Goal: Information Seeking & Learning: Learn about a topic

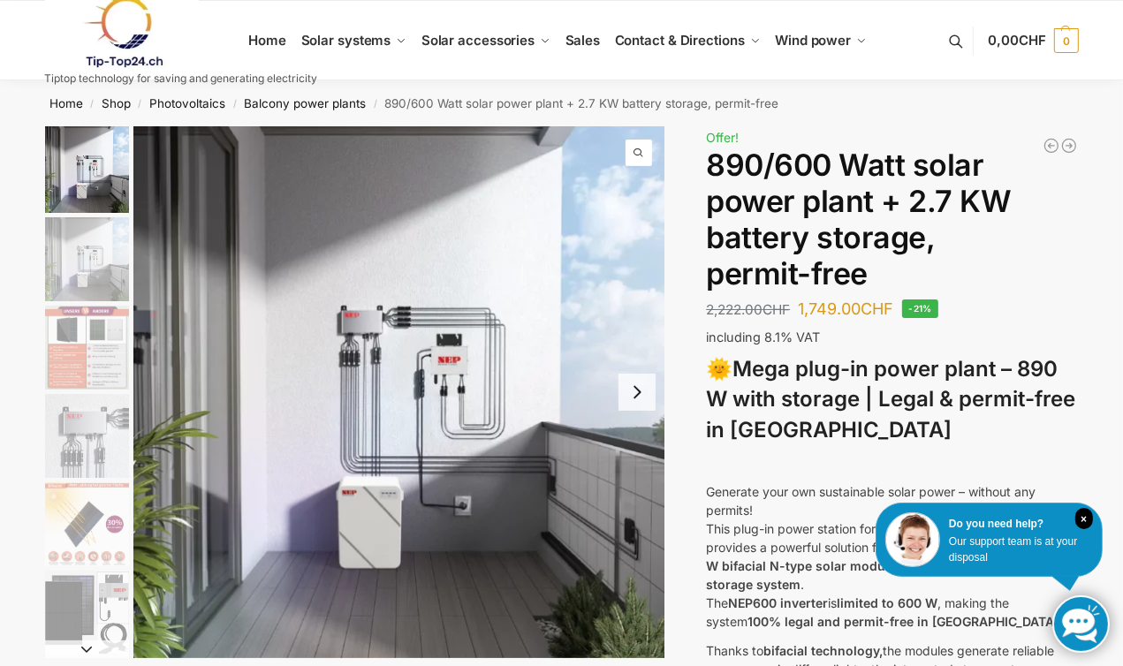
click at [647, 397] on button "Next slide" at bounding box center [636, 392] width 37 height 37
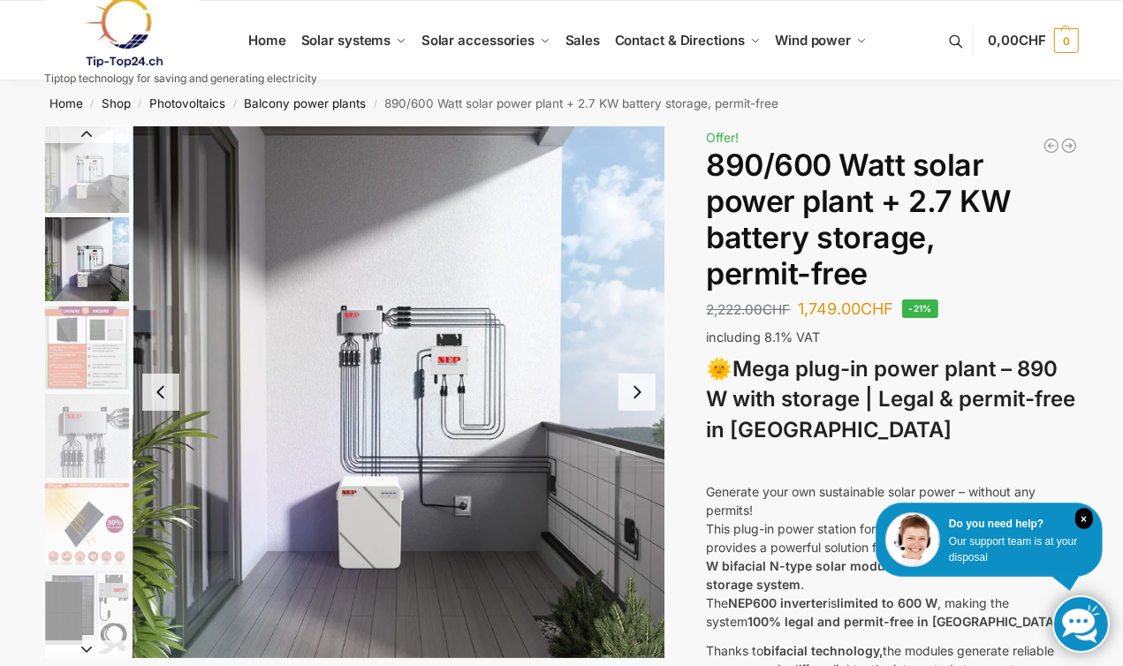
click at [647, 397] on button "Next slide" at bounding box center [636, 392] width 37 height 37
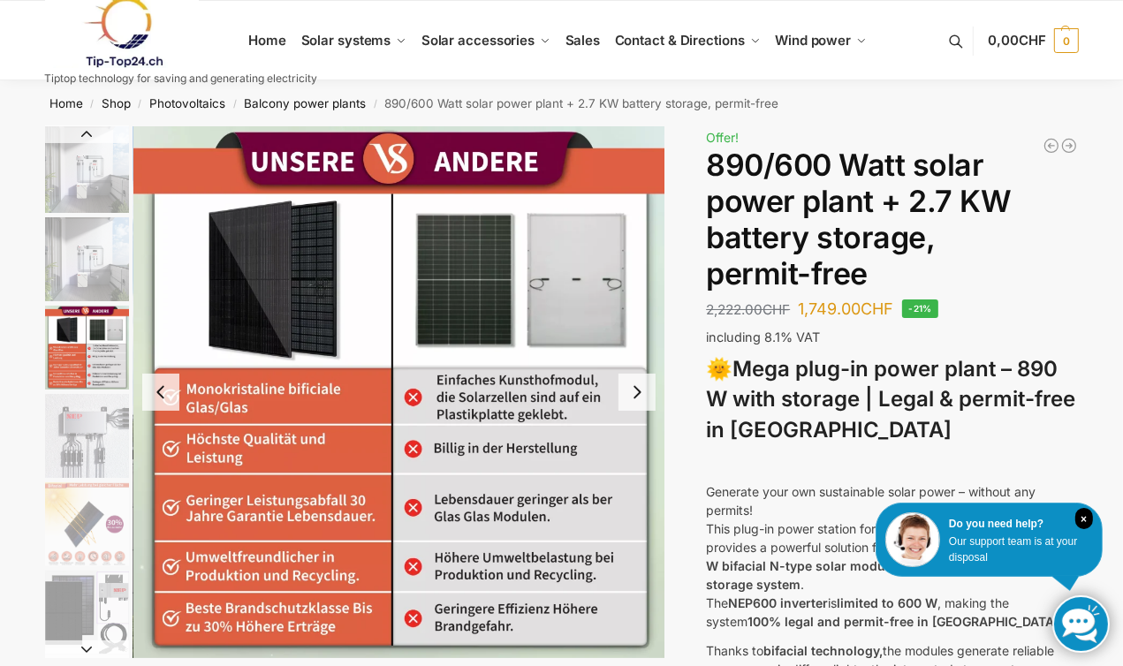
click at [647, 397] on button "Next slide" at bounding box center [636, 392] width 37 height 37
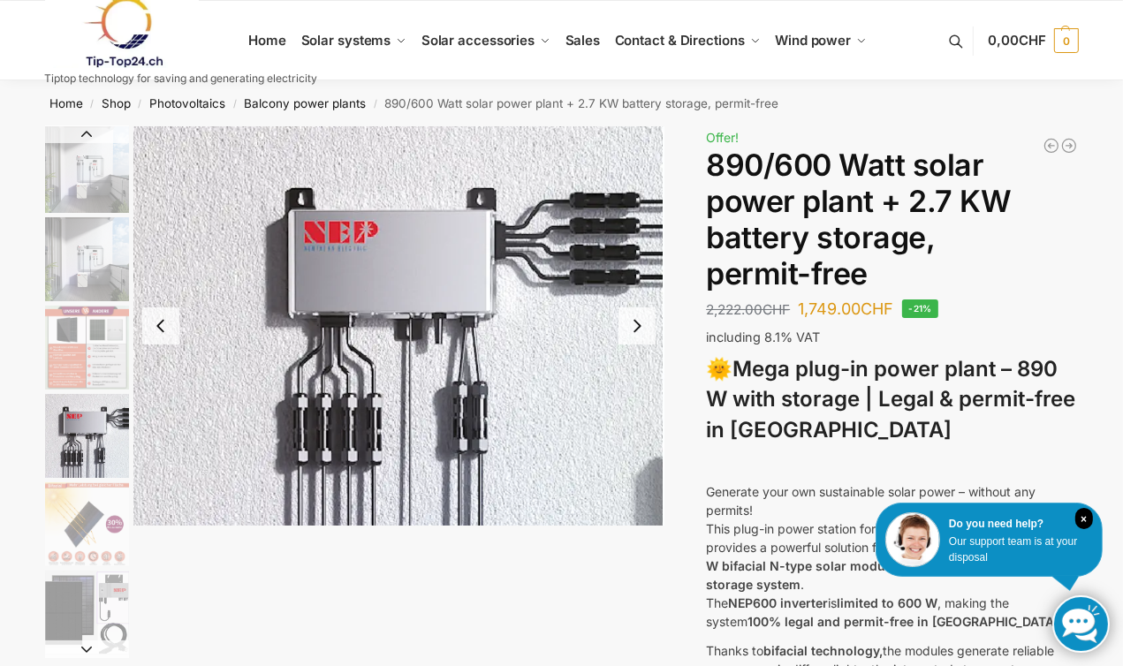
click at [634, 324] on button "Next slide" at bounding box center [636, 325] width 37 height 37
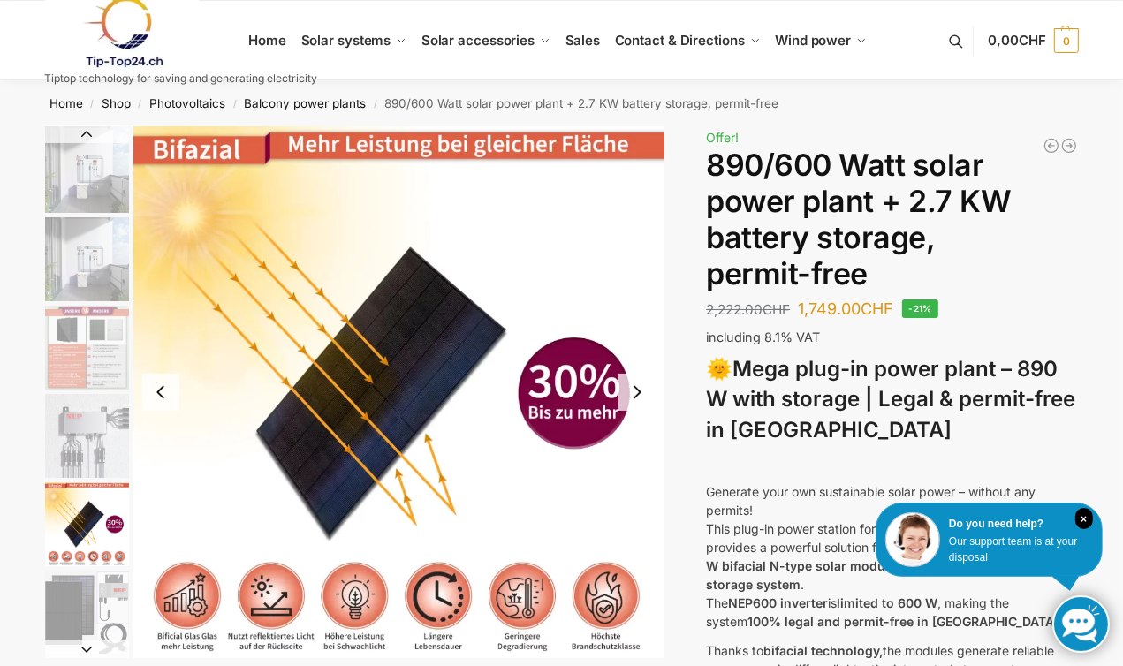
click at [630, 392] on button "Next slide" at bounding box center [636, 392] width 37 height 37
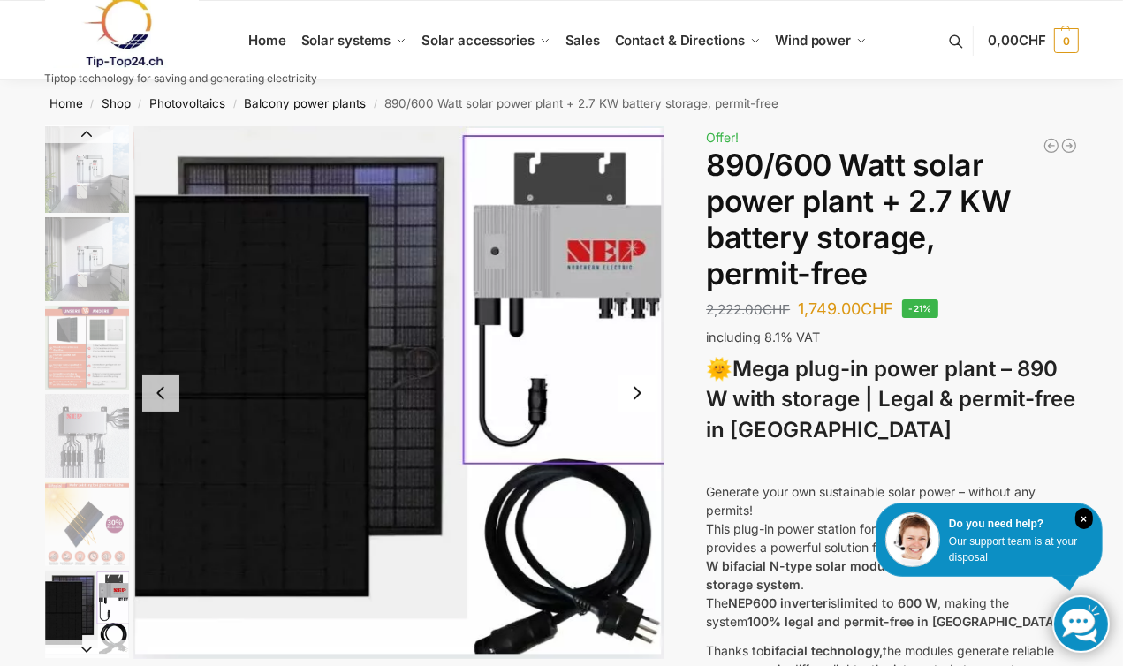
click at [630, 392] on button "Next slide" at bounding box center [636, 393] width 37 height 37
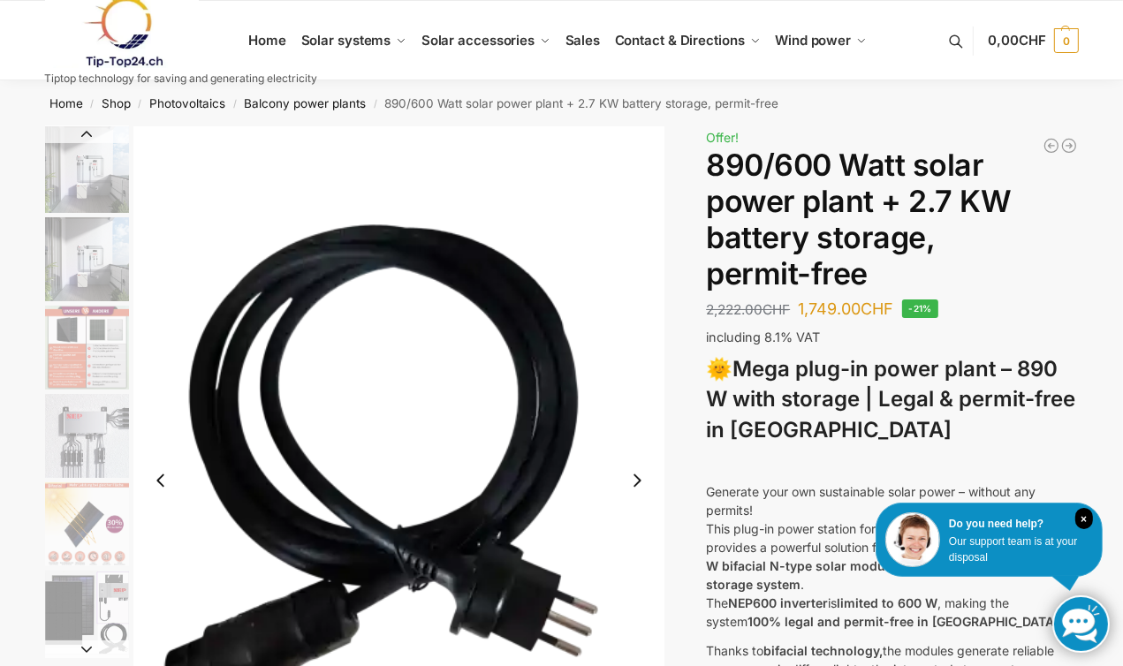
click at [630, 392] on img "7 / 12" at bounding box center [399, 480] width 532 height 708
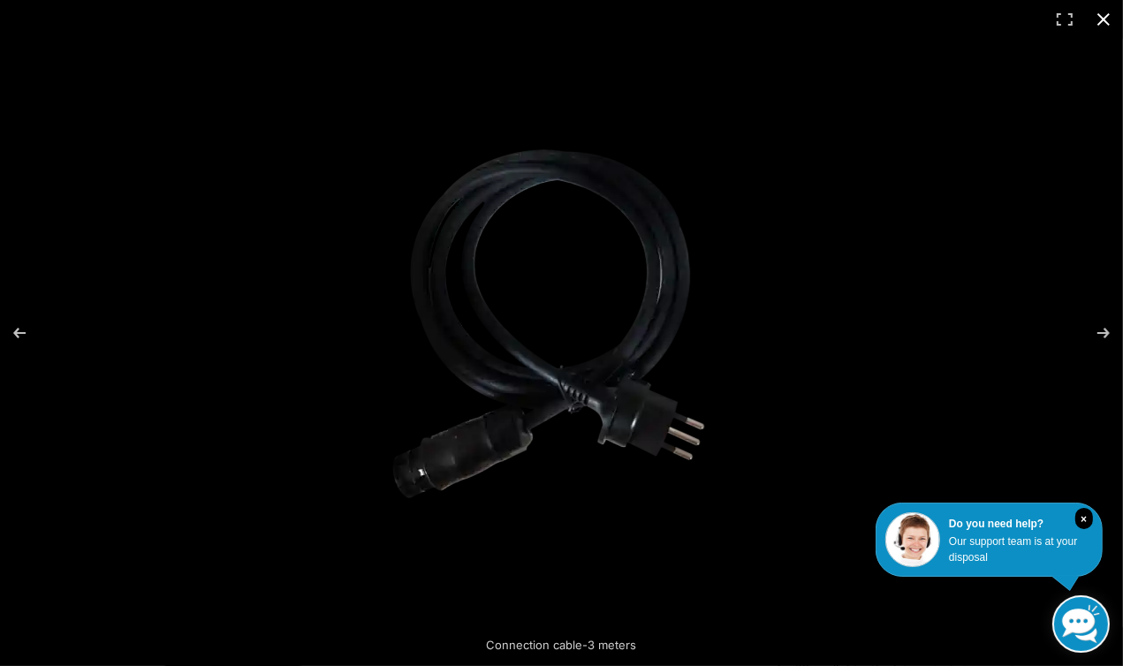
click at [1098, 16] on button "Close (Esc)" at bounding box center [1103, 19] width 39 height 39
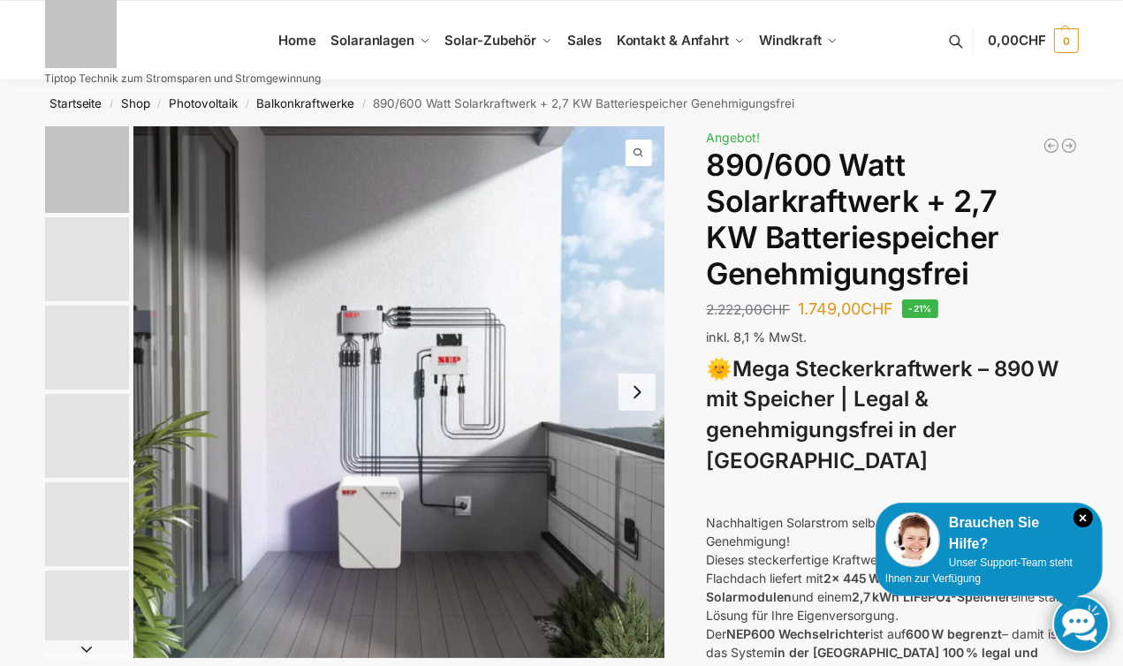
click at [300, 42] on link at bounding box center [183, 32] width 276 height 72
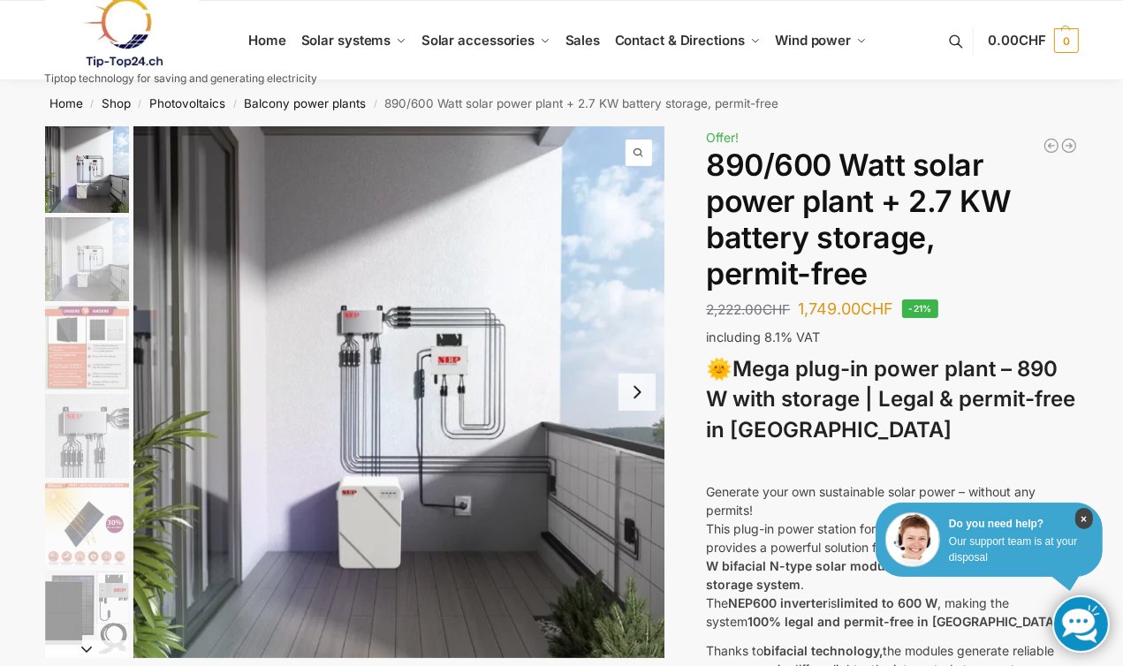
click at [1081, 518] on font "×" at bounding box center [1083, 519] width 6 height 12
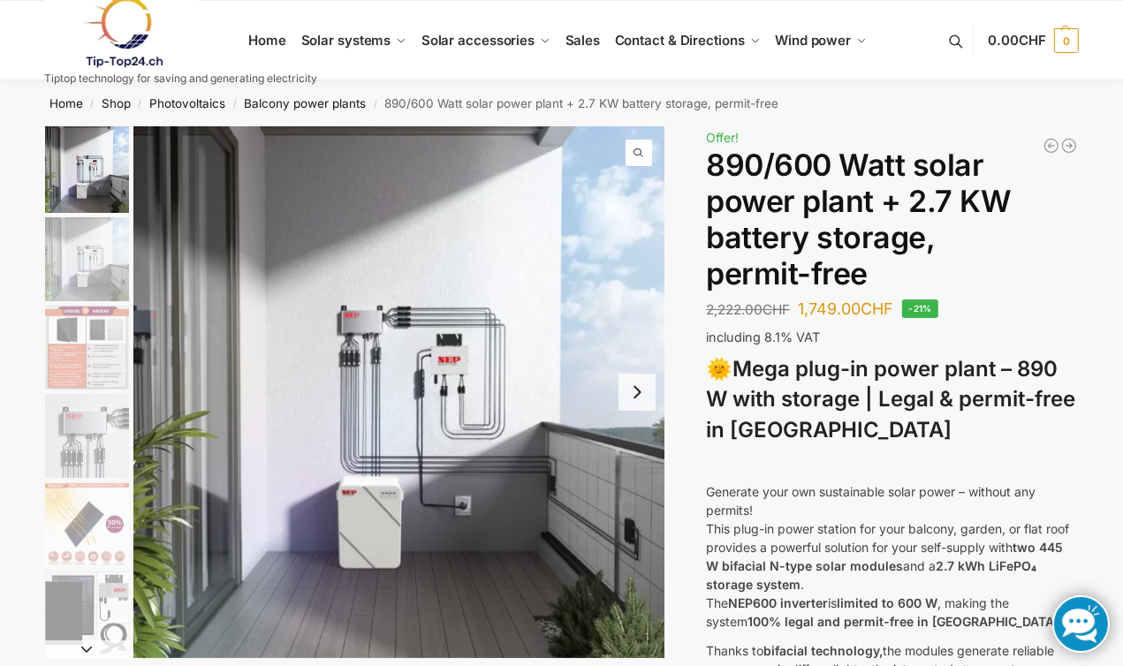
click at [458, 413] on img "1 / 12" at bounding box center [399, 392] width 532 height 532
click at [440, 372] on img "1 / 12" at bounding box center [399, 392] width 532 height 532
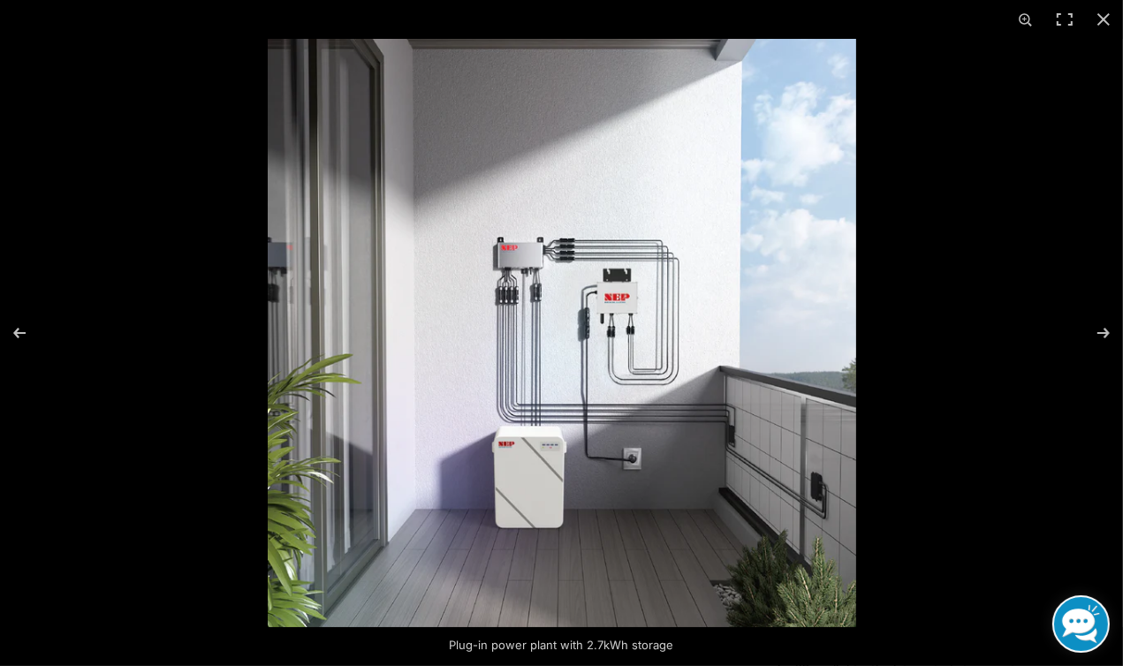
click at [632, 308] on img at bounding box center [562, 333] width 588 height 588
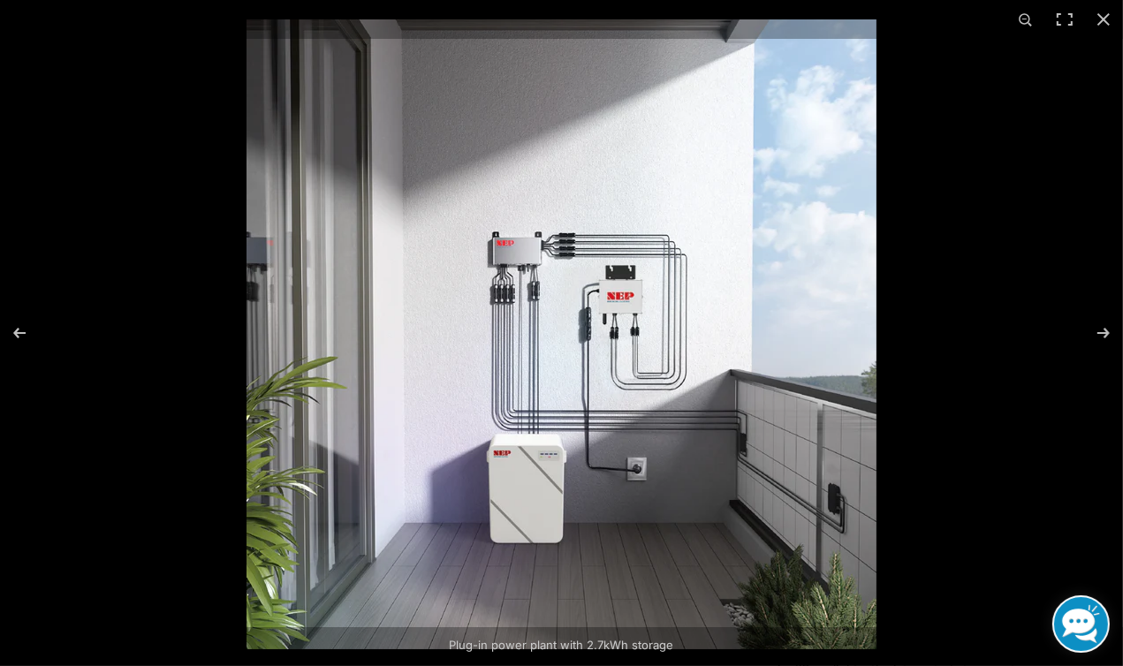
click at [632, 308] on img at bounding box center [561, 334] width 630 height 630
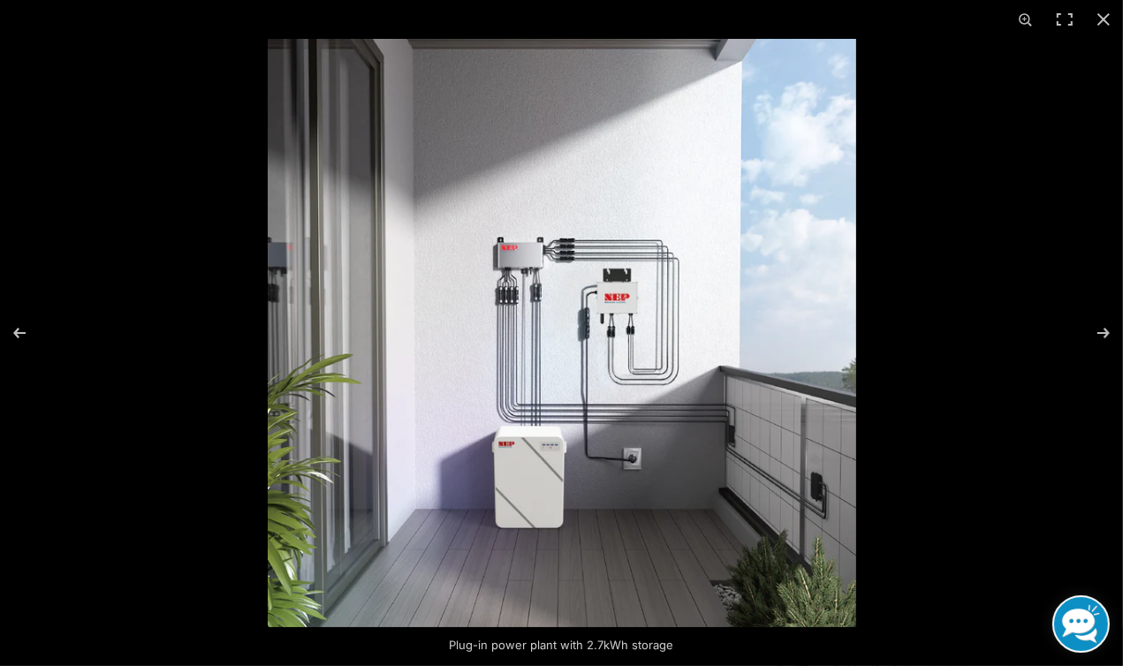
click at [632, 308] on img at bounding box center [562, 333] width 588 height 588
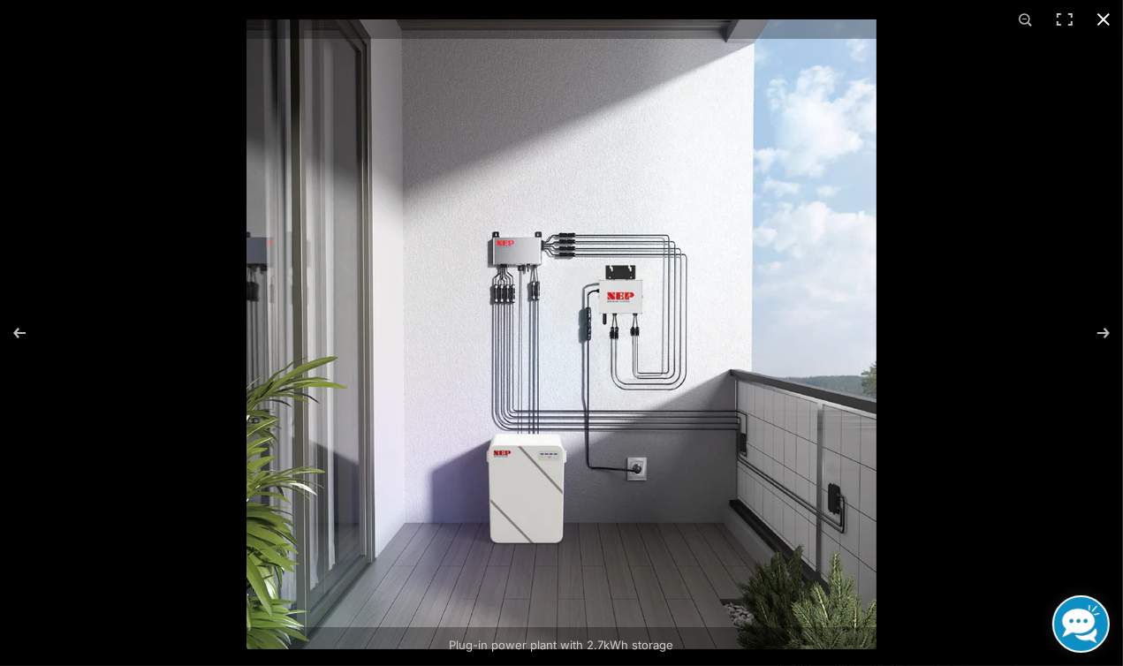
click at [1104, 20] on button "Close (Esc)" at bounding box center [1103, 19] width 39 height 39
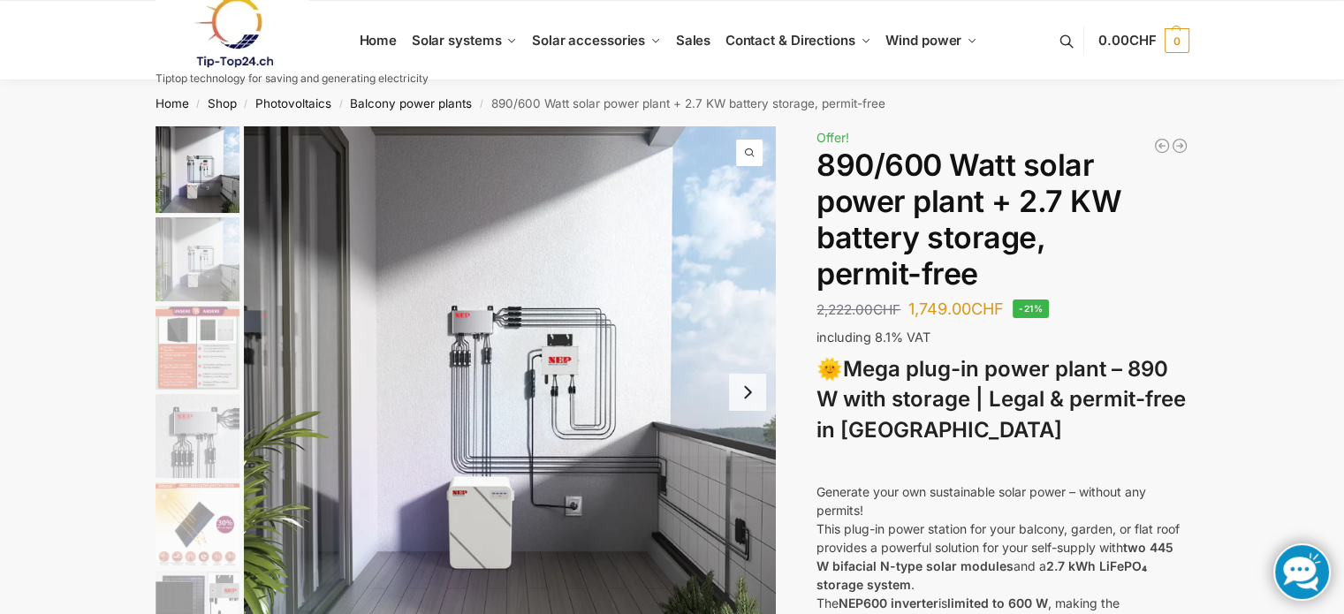
click at [170, 333] on img "3 / 12" at bounding box center [197, 348] width 84 height 84
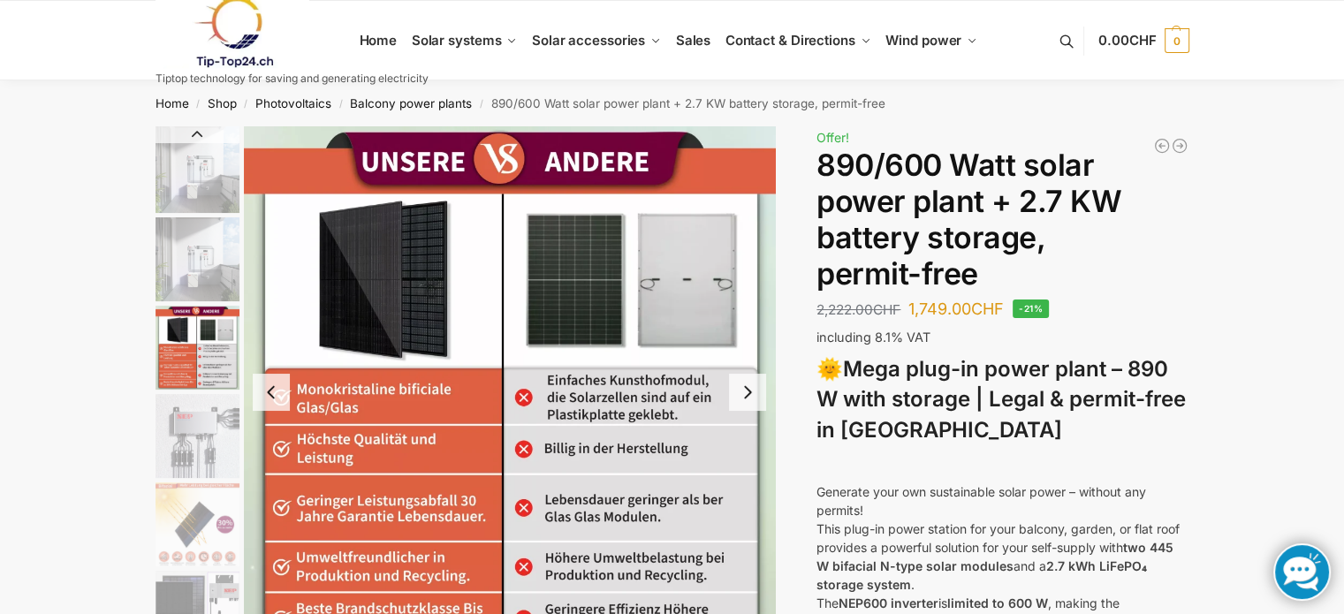
click at [204, 497] on img "5 / 12" at bounding box center [197, 524] width 84 height 84
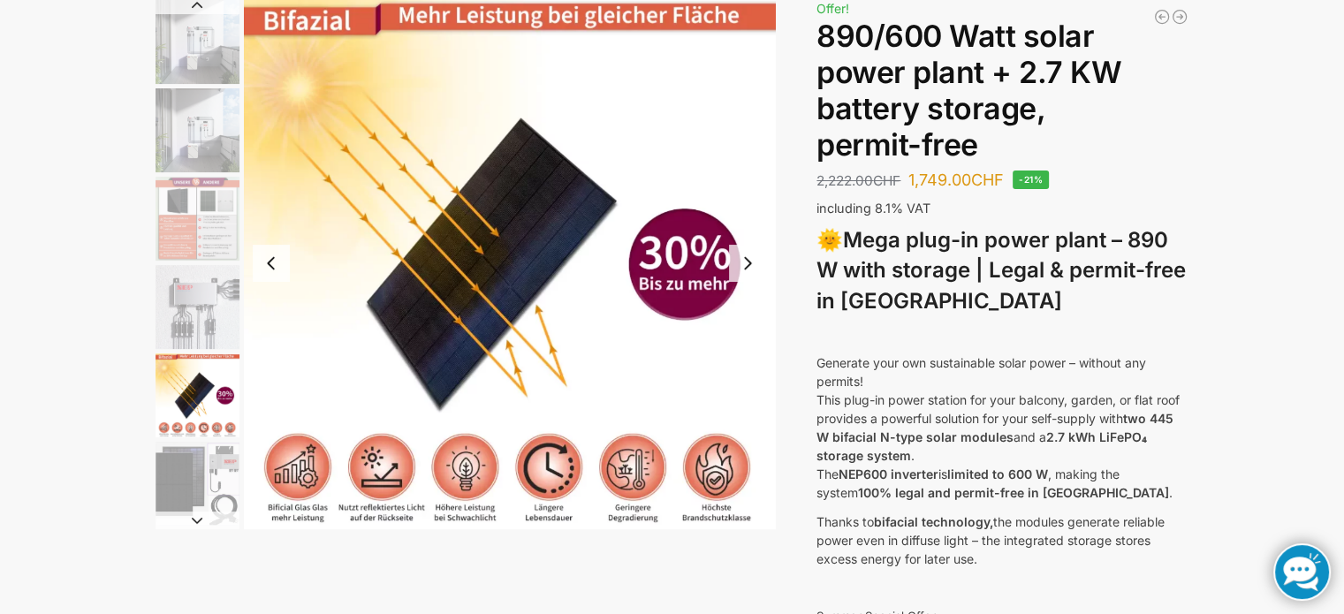
scroll to position [88, 0]
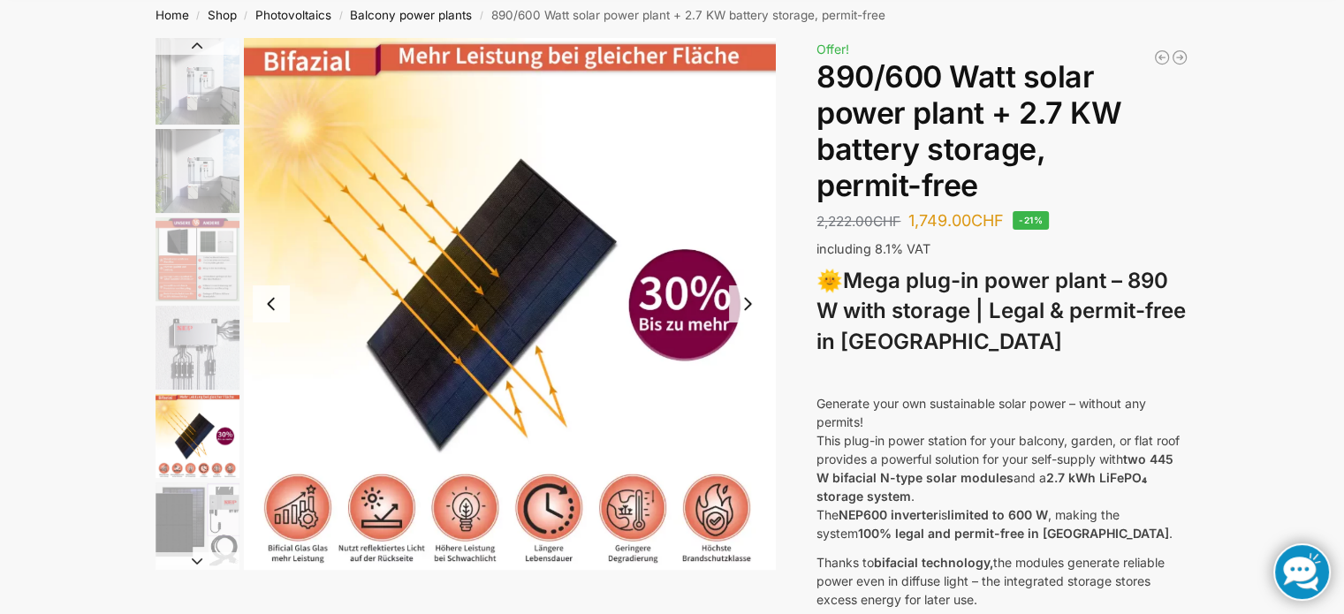
click at [199, 521] on img "6 / 12" at bounding box center [197, 524] width 84 height 84
